Goal: Navigation & Orientation: Find specific page/section

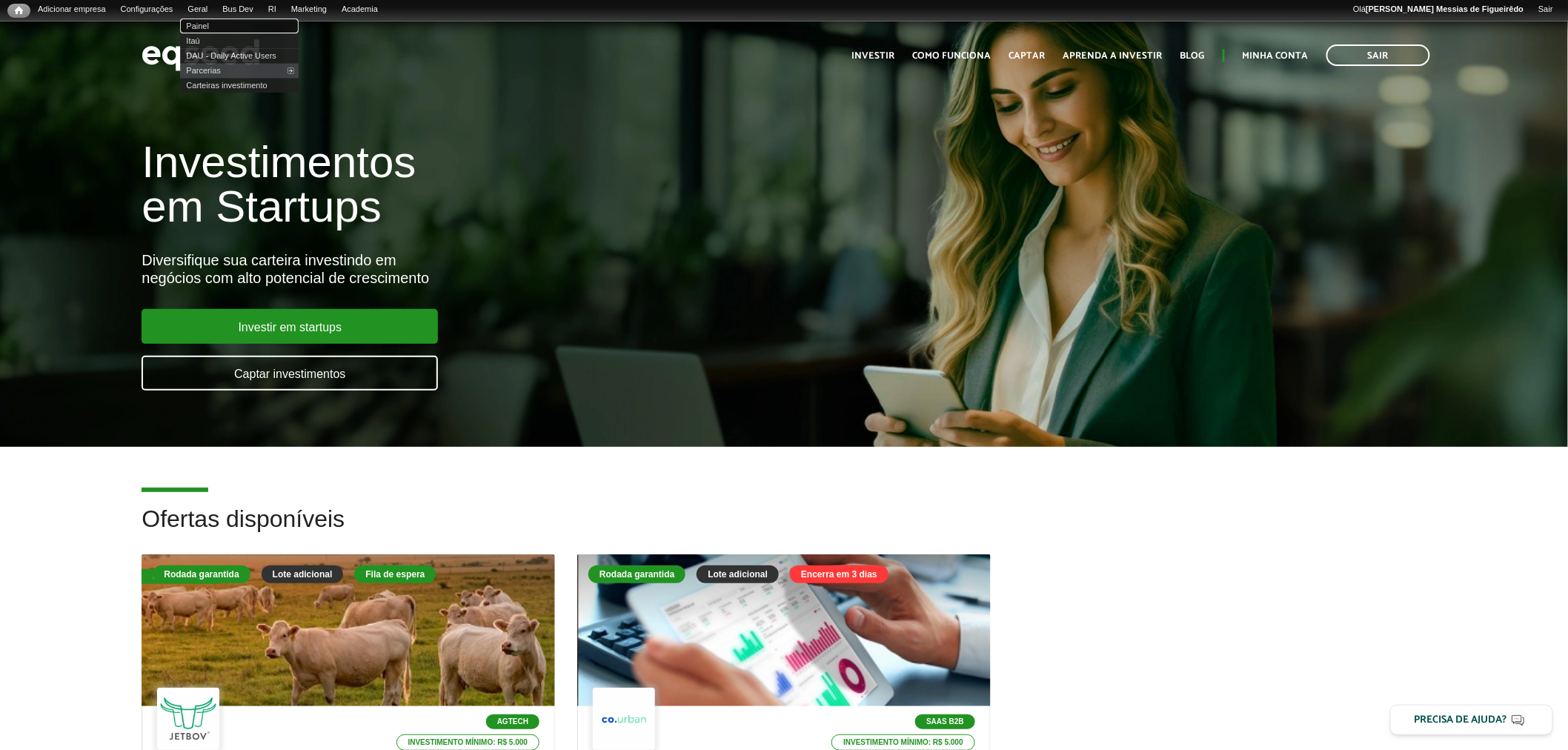
click at [211, 21] on link "Painel" at bounding box center [240, 26] width 119 height 15
click at [211, 25] on link "Painel" at bounding box center [240, 26] width 119 height 15
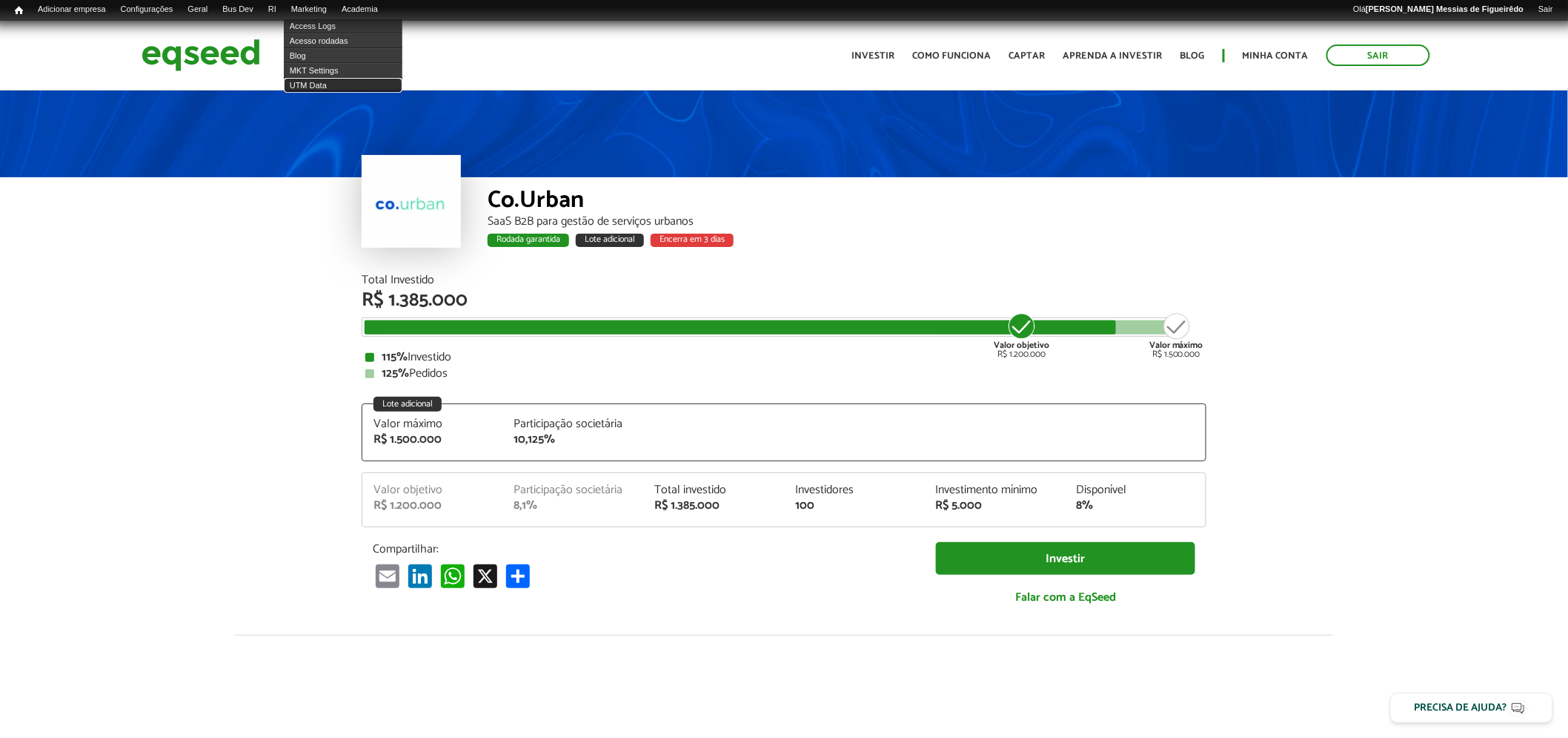
click at [322, 84] on link "UTM Data" at bounding box center [343, 85] width 119 height 15
